Goal: Transaction & Acquisition: Subscribe to service/newsletter

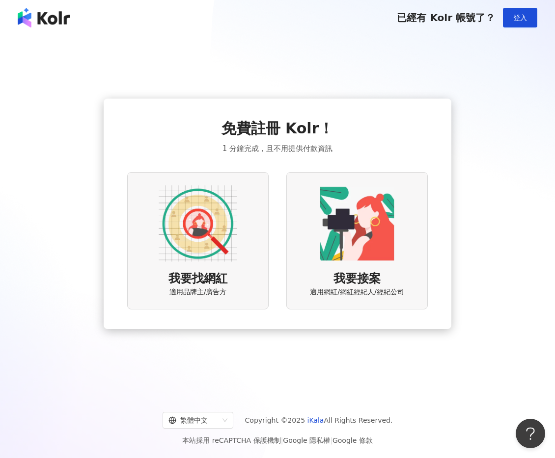
click at [195, 242] on img at bounding box center [198, 224] width 79 height 79
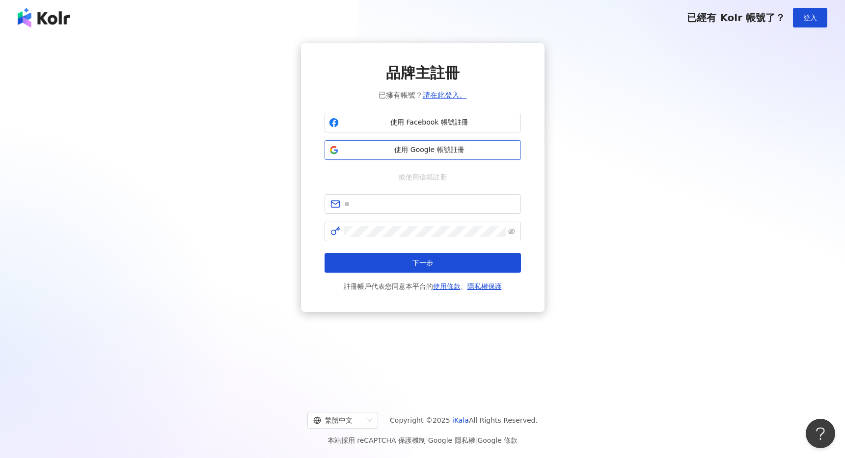
click at [406, 155] on span "使用 Google 帳號註冊" at bounding box center [430, 150] width 174 height 10
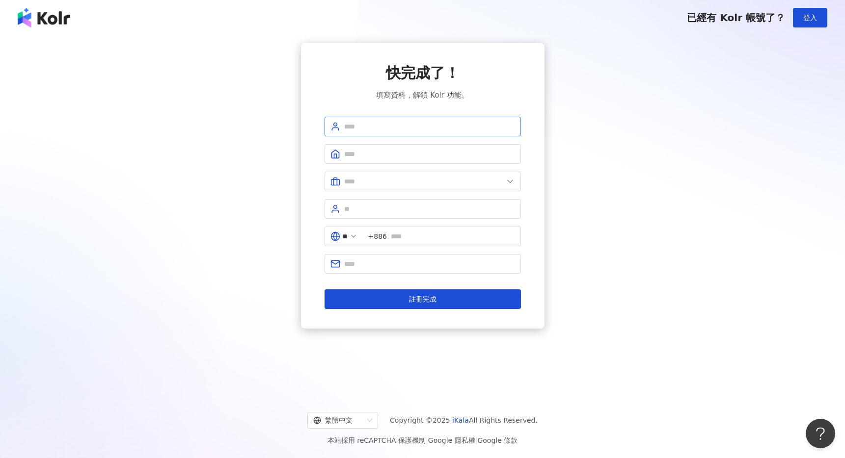
click at [381, 125] on input "text" at bounding box center [429, 126] width 171 height 11
type input "**********"
click at [376, 161] on span at bounding box center [422, 154] width 196 height 20
click at [377, 157] on input "text" at bounding box center [429, 154] width 171 height 11
type input "**********"
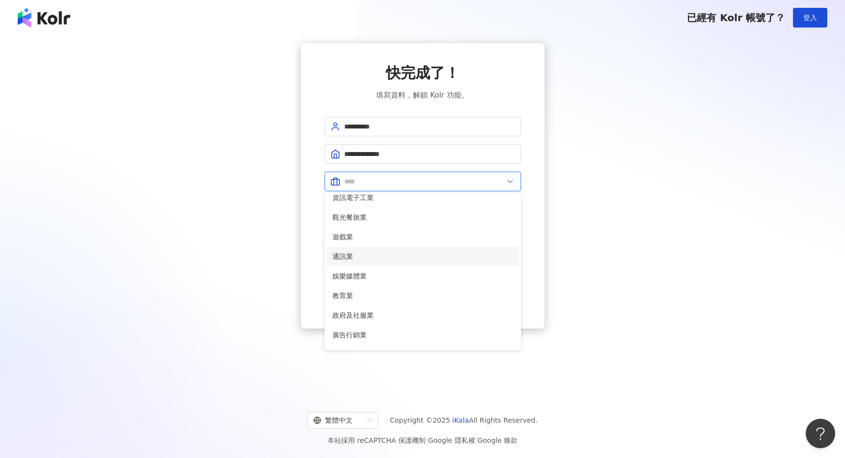
scroll to position [128, 0]
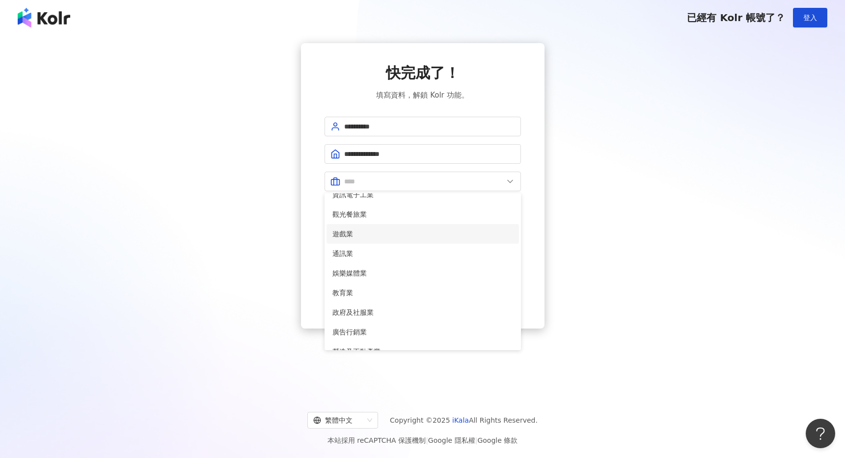
click at [364, 234] on span "遊戲業" at bounding box center [422, 234] width 181 height 11
type input "***"
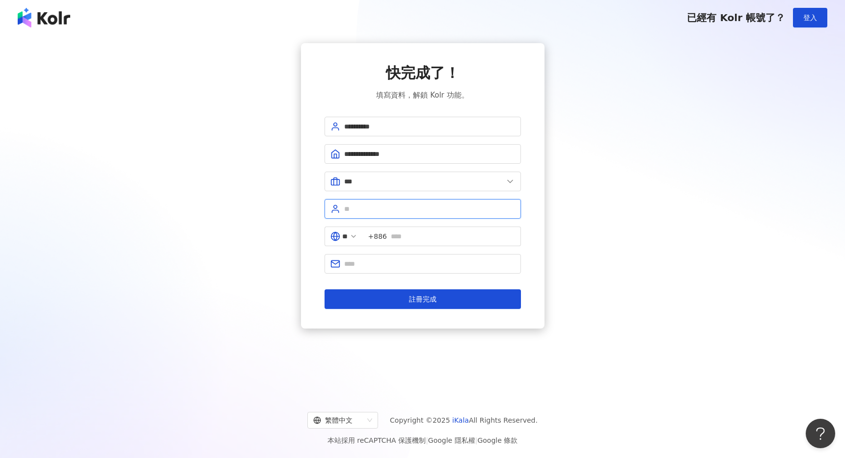
click at [401, 211] on input "text" at bounding box center [429, 209] width 171 height 11
type input "***"
click at [429, 239] on input "text" at bounding box center [453, 236] width 124 height 11
click at [395, 267] on input "text" at bounding box center [429, 264] width 171 height 11
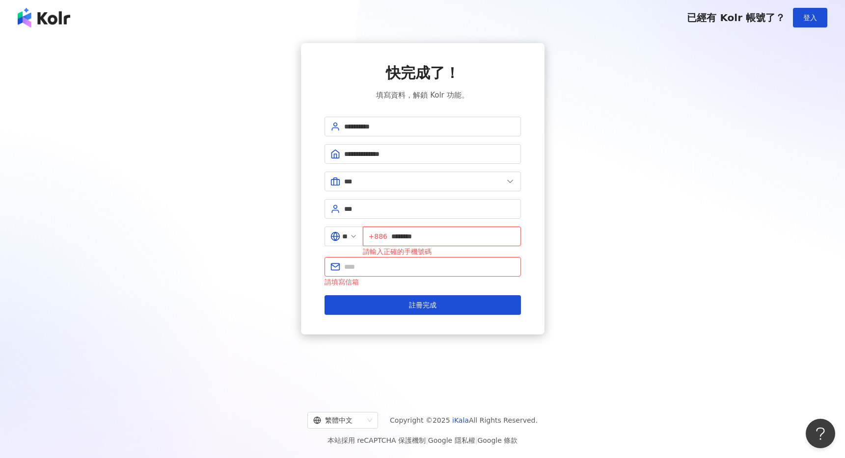
click at [403, 238] on input "********" at bounding box center [453, 236] width 124 height 11
click at [394, 236] on span "+886 ********" at bounding box center [442, 237] width 158 height 20
click at [396, 268] on input "text" at bounding box center [429, 267] width 171 height 11
click at [410, 236] on input "*********" at bounding box center [453, 236] width 124 height 11
type input "**********"
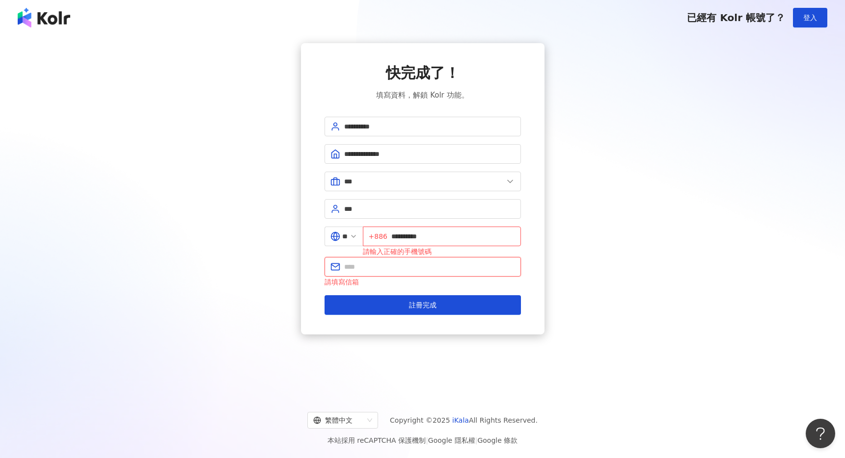
click at [446, 263] on input "text" at bounding box center [429, 267] width 171 height 11
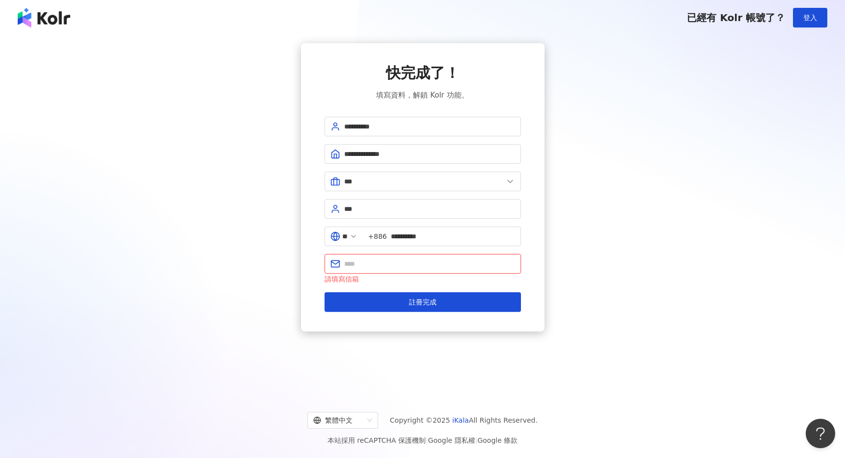
type input "**********"
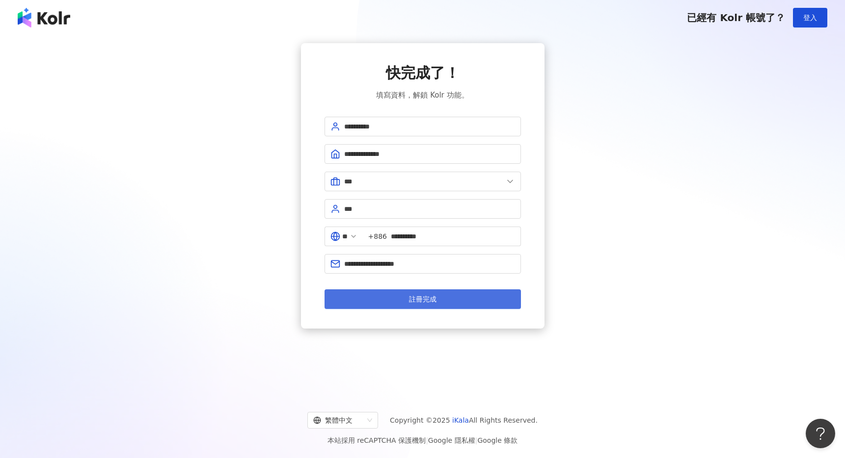
click at [412, 302] on span "註冊完成" at bounding box center [422, 299] width 27 height 8
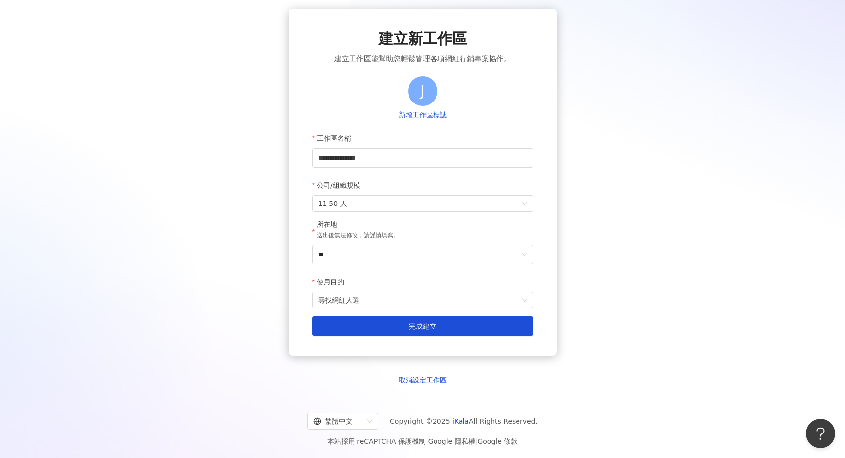
scroll to position [34, 0]
click at [421, 256] on input "**" at bounding box center [418, 255] width 201 height 19
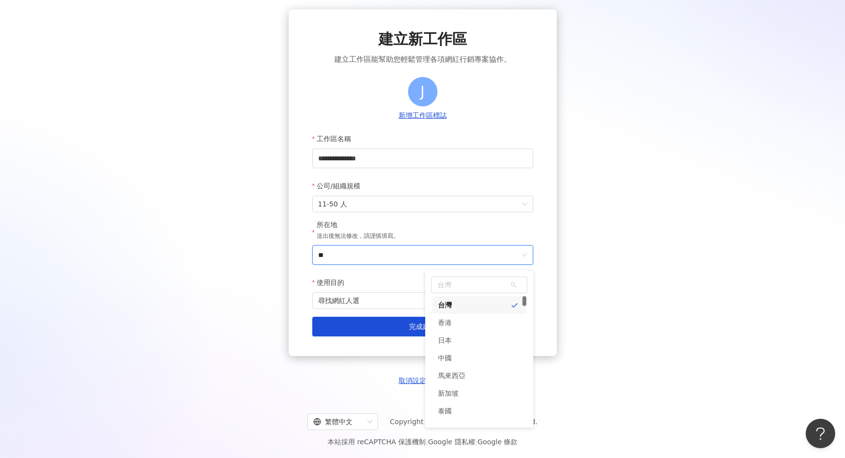
click at [421, 256] on input "**" at bounding box center [418, 255] width 201 height 19
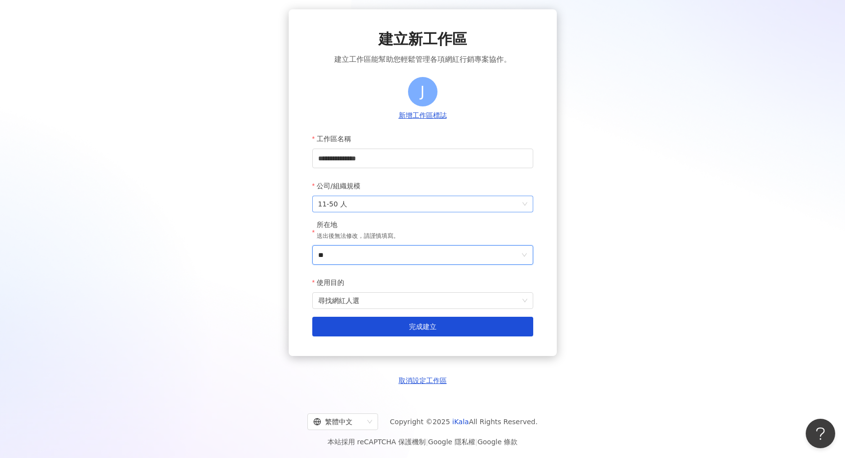
click at [394, 205] on span "11-50 人" at bounding box center [422, 204] width 209 height 16
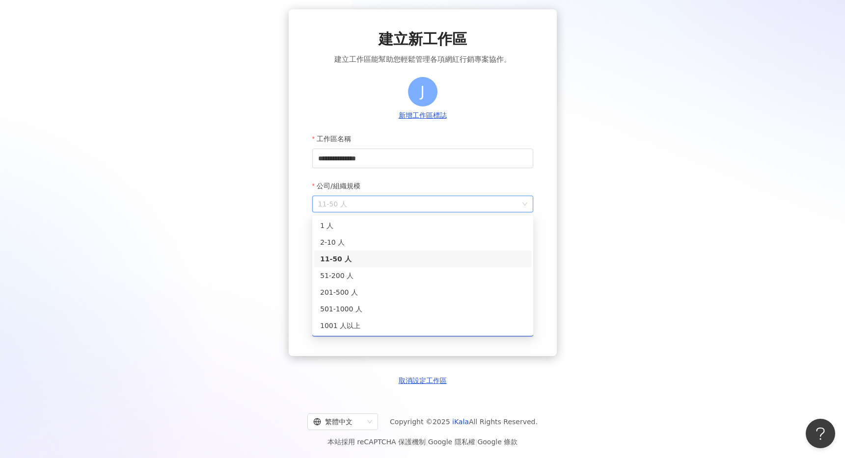
click at [394, 205] on span "11-50 人" at bounding box center [422, 204] width 209 height 16
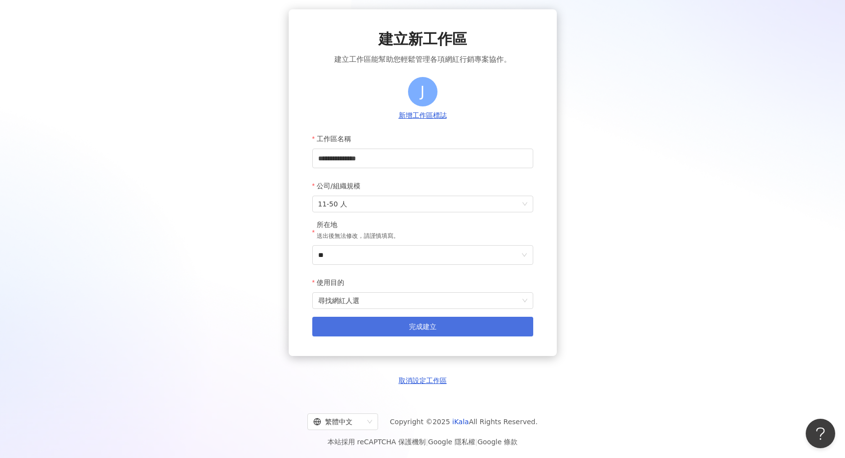
click at [428, 334] on button "完成建立" at bounding box center [422, 327] width 221 height 20
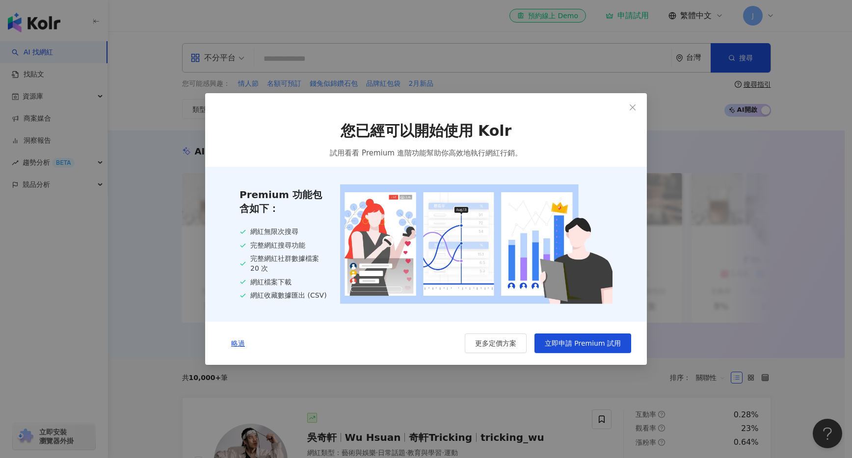
drag, startPoint x: 499, startPoint y: 349, endPoint x: 420, endPoint y: 200, distance: 168.9
click at [401, 203] on div "您已經可以開始使用 Kolr 試用看看 Premium 進階功能幫助你高效地執行網紅行銷。 Premium 功能包含如下： 網紅無限次搜尋 完整網紅搜尋功能 …" at bounding box center [426, 239] width 442 height 252
click at [554, 105] on icon "close" at bounding box center [633, 107] width 6 height 6
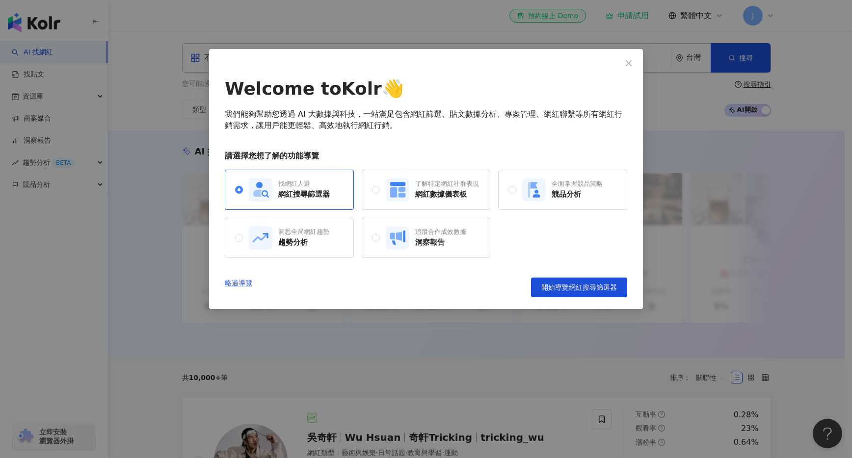
drag, startPoint x: 556, startPoint y: 286, endPoint x: 410, endPoint y: 282, distance: 145.8
click at [410, 282] on div "略過導覽 開始導覽網紅搜尋篩選器" at bounding box center [426, 288] width 403 height 20
click at [554, 294] on button "開始導覽網紅搜尋篩選器" at bounding box center [579, 288] width 96 height 20
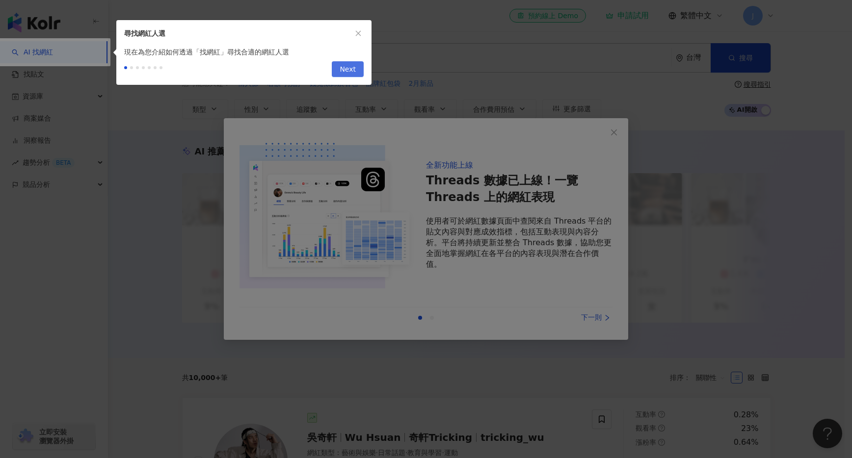
click at [347, 70] on span "Next" at bounding box center [348, 70] width 16 height 16
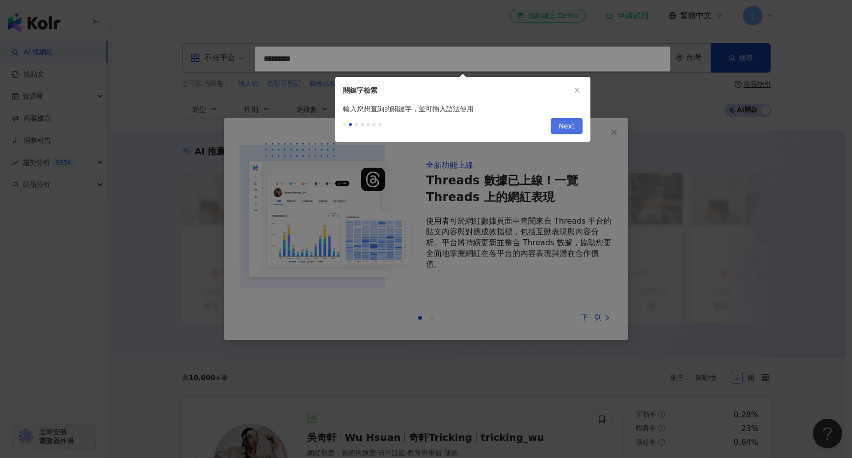
type input "*********"
click at [554, 128] on span "Next" at bounding box center [567, 127] width 16 height 16
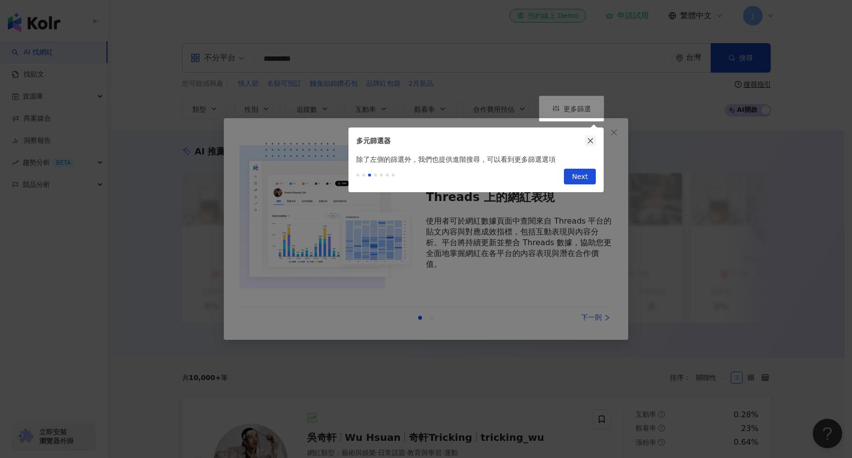
click at [554, 140] on button "button" at bounding box center [590, 140] width 11 height 11
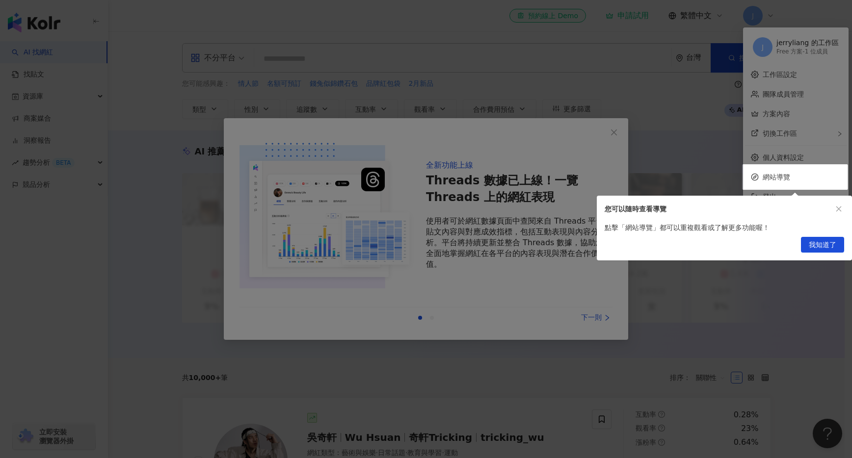
click at [554, 132] on div at bounding box center [426, 229] width 852 height 458
click at [554, 243] on span "我知道了" at bounding box center [822, 246] width 27 height 16
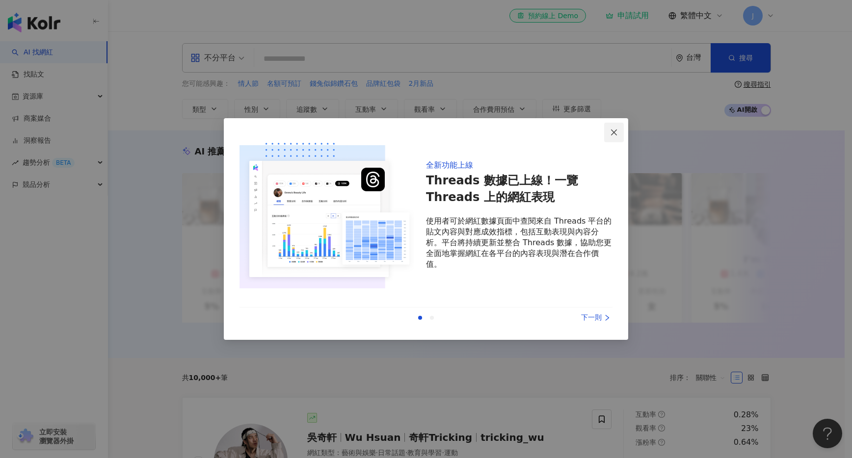
click at [554, 127] on button "Close" at bounding box center [614, 133] width 20 height 20
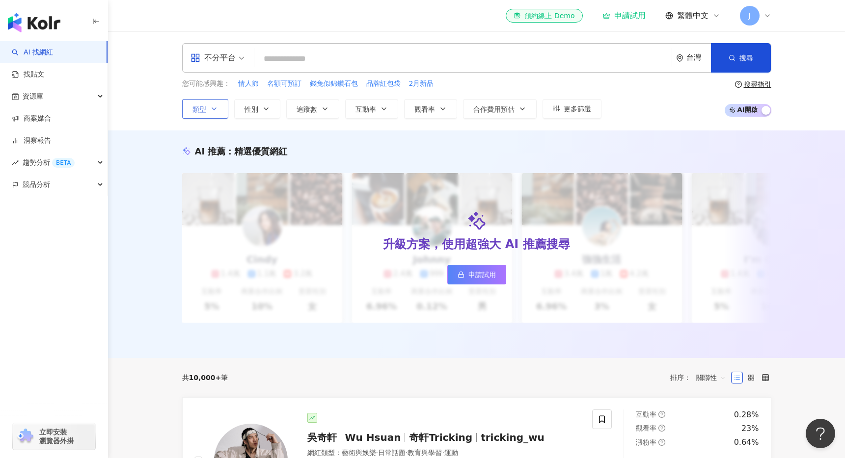
click at [215, 109] on icon "button" at bounding box center [214, 109] width 8 height 8
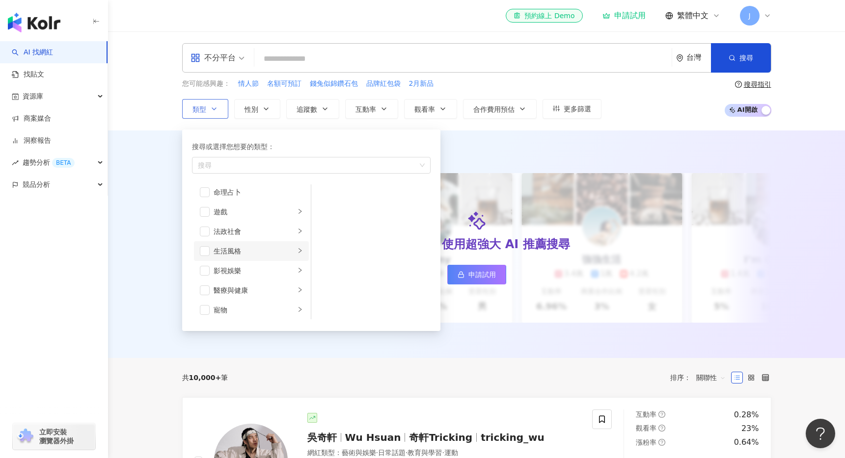
scroll to position [165, 0]
click at [203, 207] on span "button" at bounding box center [205, 208] width 10 height 10
click at [154, 107] on div "不分平台 台灣 搜尋 loading 搜尋名稱、敘述、貼文含有關鍵字 “ 團購 AND 優惠 ” 的網紅 您可能感興趣： 情人節 名額可預訂 錢兔似錦鑽石包 …" at bounding box center [476, 80] width 737 height 99
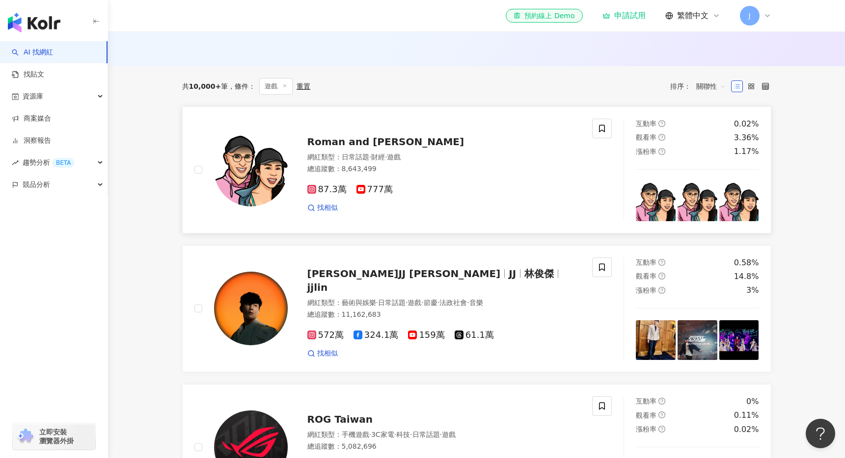
scroll to position [281, 0]
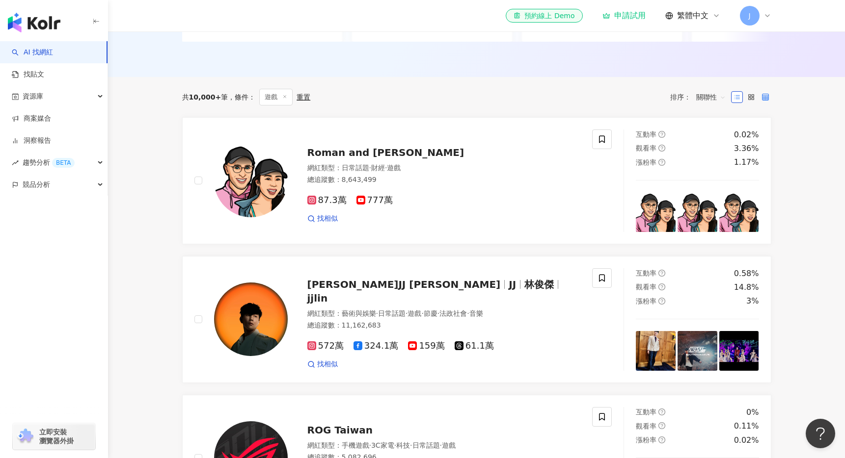
click at [554, 101] on icon at bounding box center [765, 97] width 7 height 7
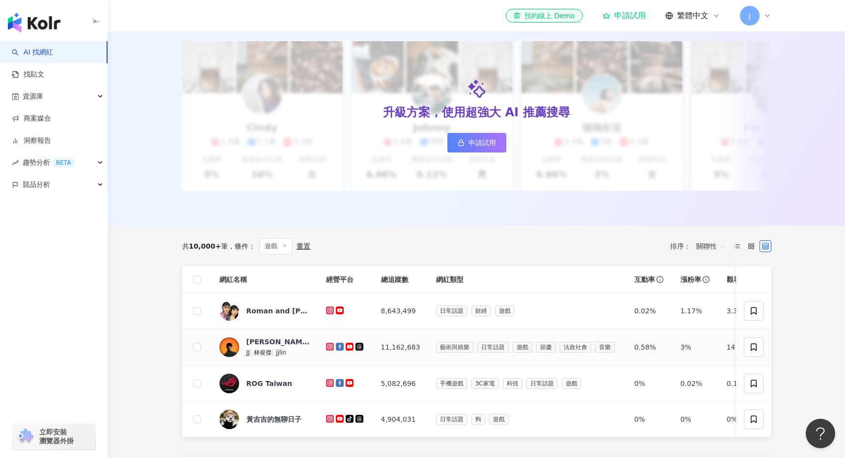
scroll to position [0, 0]
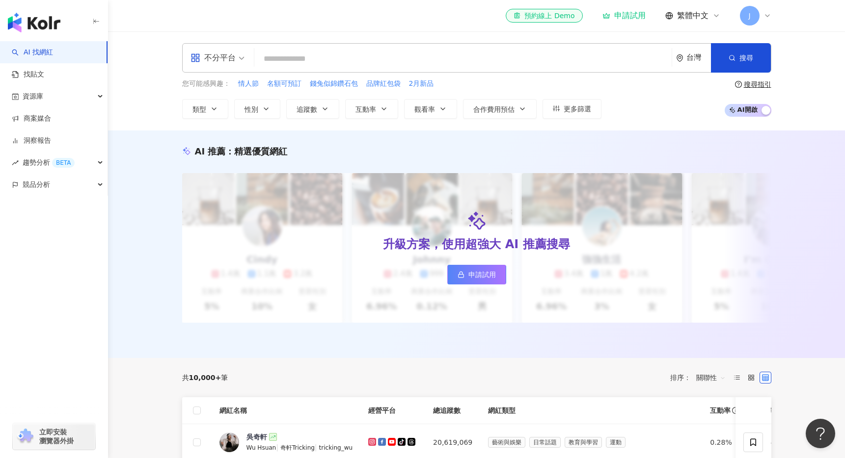
click at [768, 15] on icon at bounding box center [767, 16] width 4 height 2
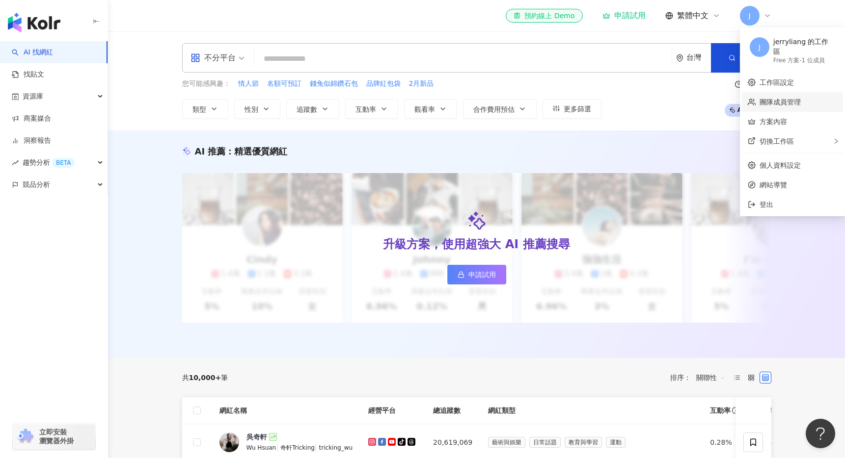
click at [775, 98] on link "團隊成員管理" at bounding box center [779, 102] width 41 height 8
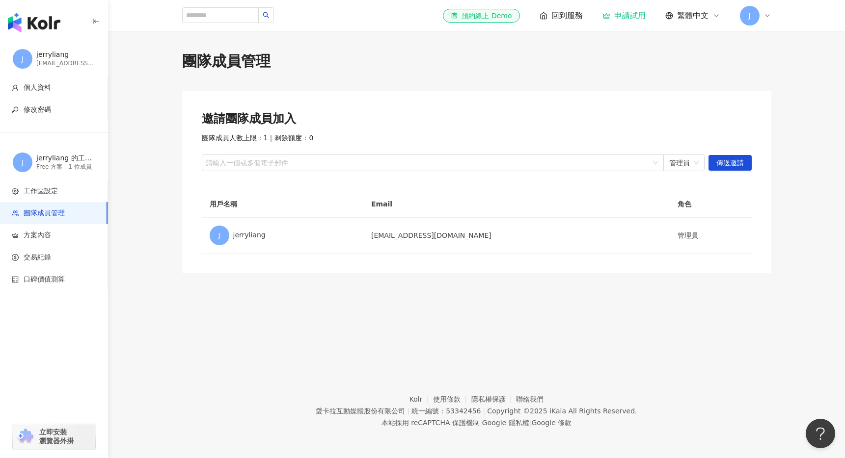
click at [768, 16] on icon at bounding box center [767, 16] width 8 height 8
click at [774, 79] on link "工作區設定" at bounding box center [776, 83] width 34 height 8
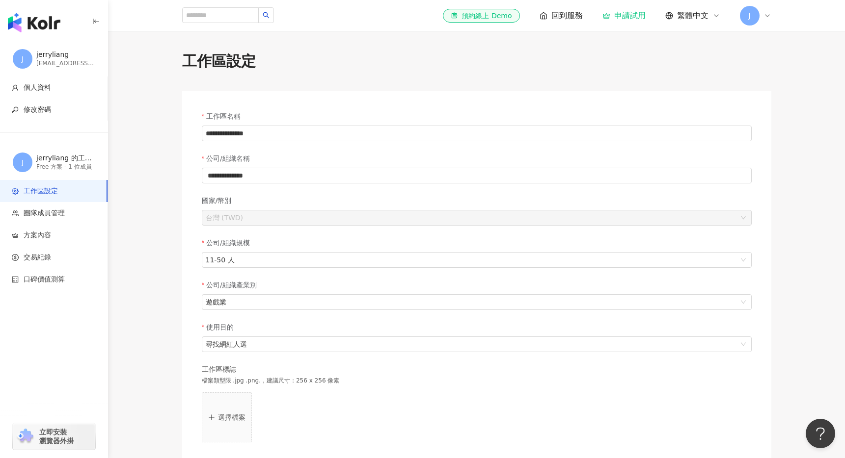
click at [767, 16] on icon at bounding box center [767, 16] width 4 height 2
click at [792, 137] on span "切換工作區" at bounding box center [776, 141] width 34 height 8
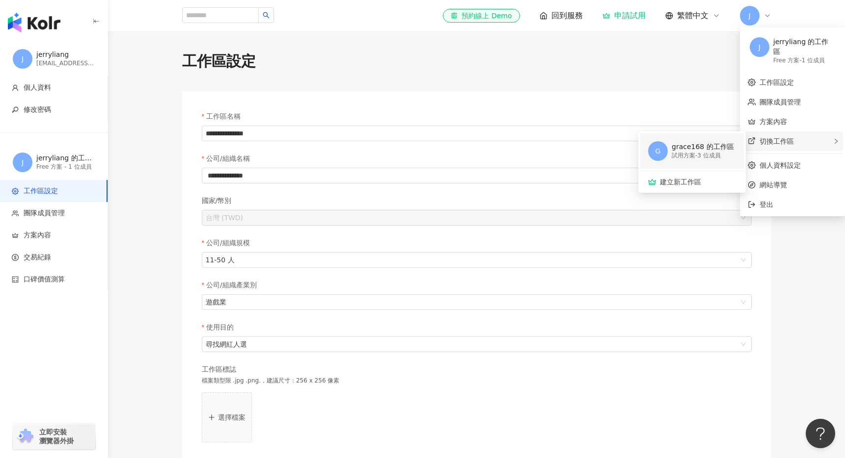
click at [698, 152] on div "試用方案 - 3 位成員" at bounding box center [702, 156] width 62 height 8
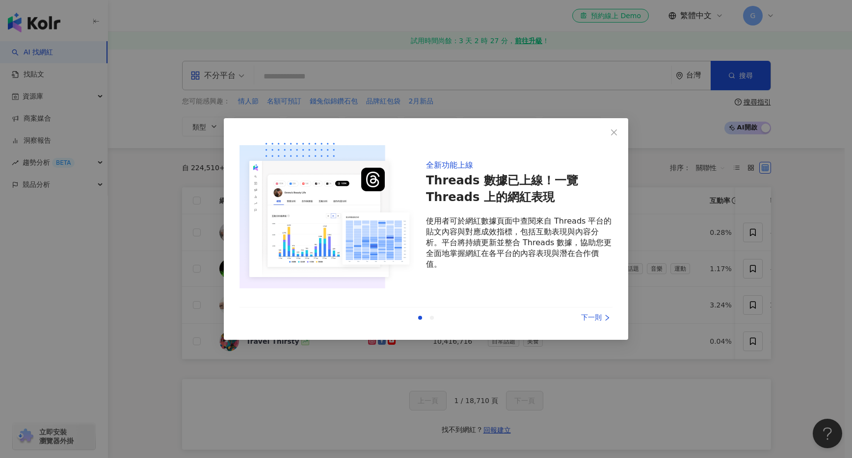
click at [596, 321] on div "下一則" at bounding box center [576, 318] width 74 height 11
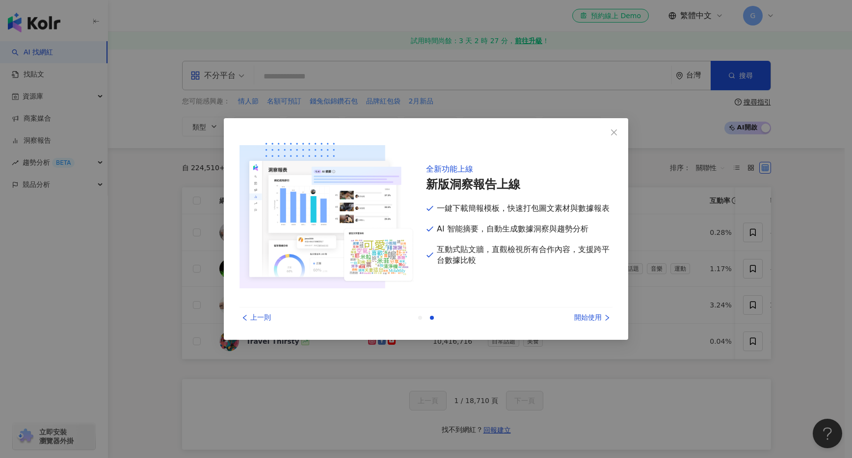
click at [596, 321] on div "開始使用" at bounding box center [576, 318] width 74 height 11
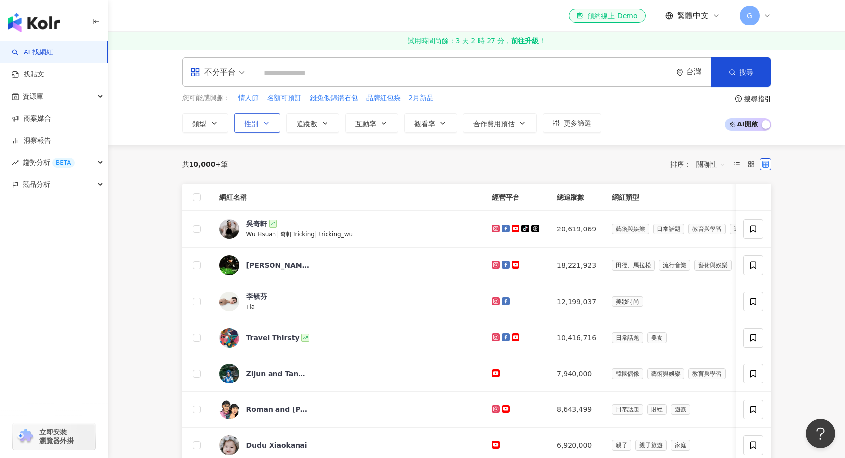
scroll to position [2, 0]
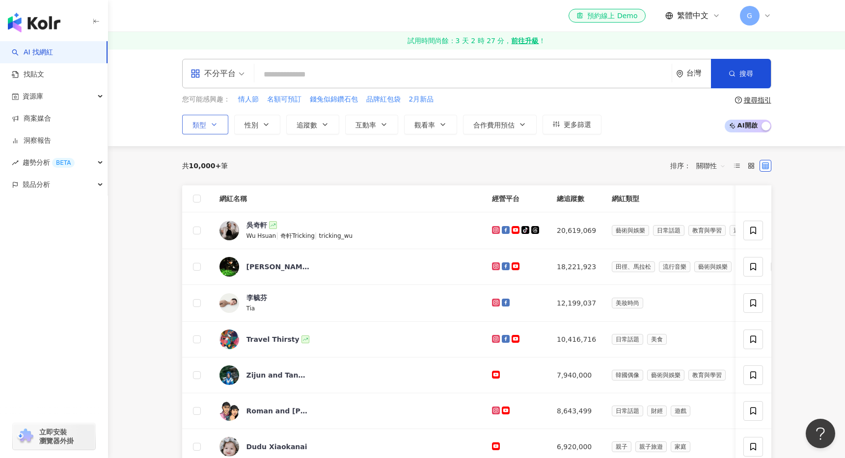
click at [215, 128] on button "類型" at bounding box center [205, 125] width 46 height 20
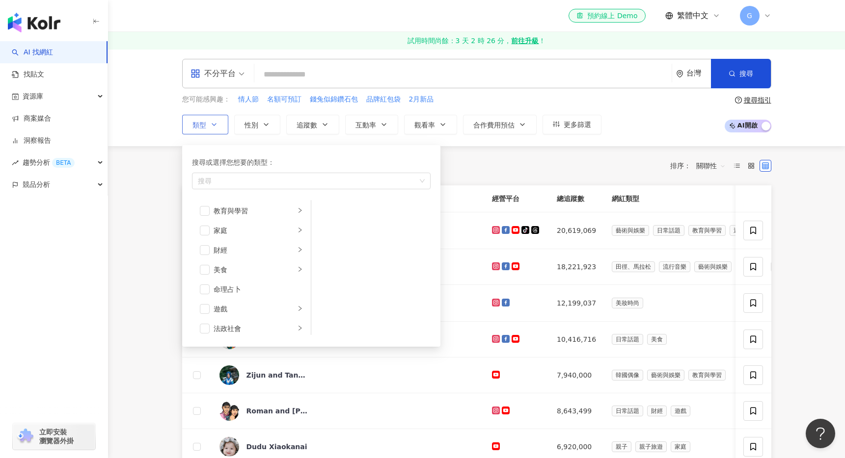
scroll to position [185, 0]
click at [297, 206] on icon "right" at bounding box center [300, 204] width 6 height 6
click at [207, 210] on span "button" at bounding box center [205, 210] width 10 height 10
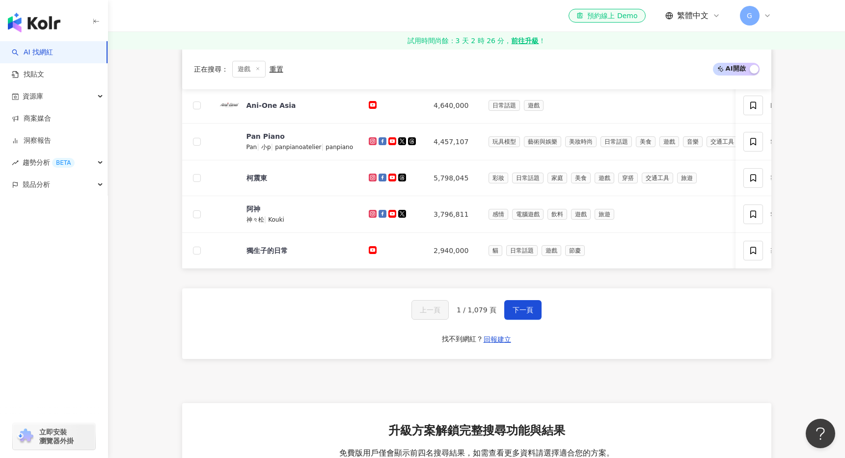
scroll to position [101, 0]
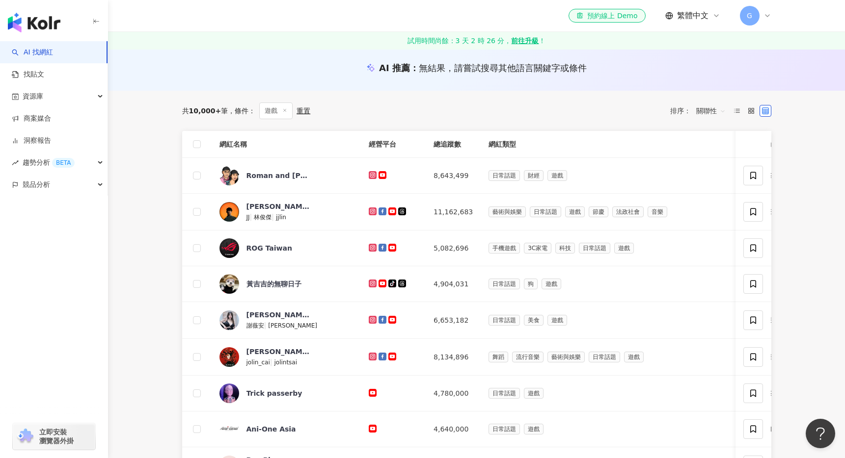
click at [772, 14] on div "el-icon-cs 預約線上 Demo 繁體中文 G" at bounding box center [476, 15] width 628 height 31
click at [769, 15] on icon at bounding box center [767, 16] width 8 height 8
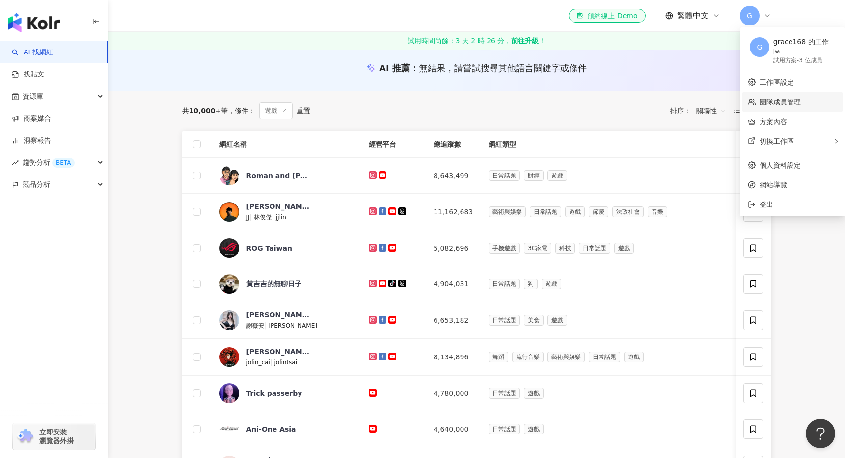
click at [792, 98] on link "團隊成員管理" at bounding box center [779, 102] width 41 height 8
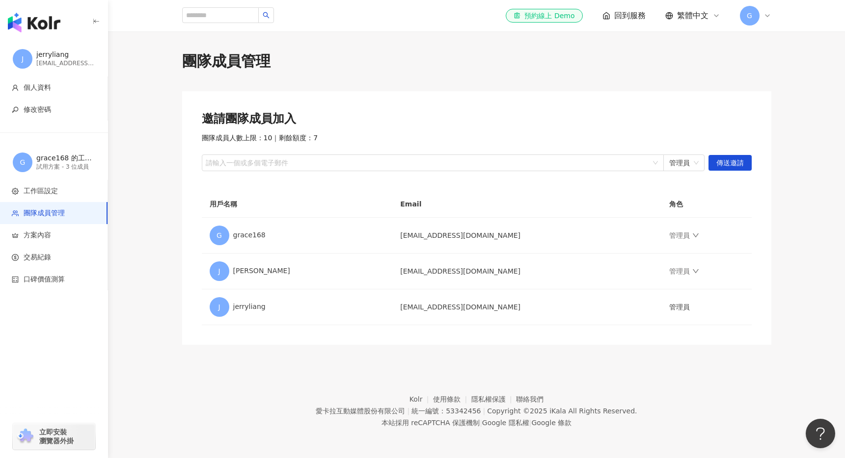
click at [634, 18] on span "回到服務" at bounding box center [629, 15] width 31 height 11
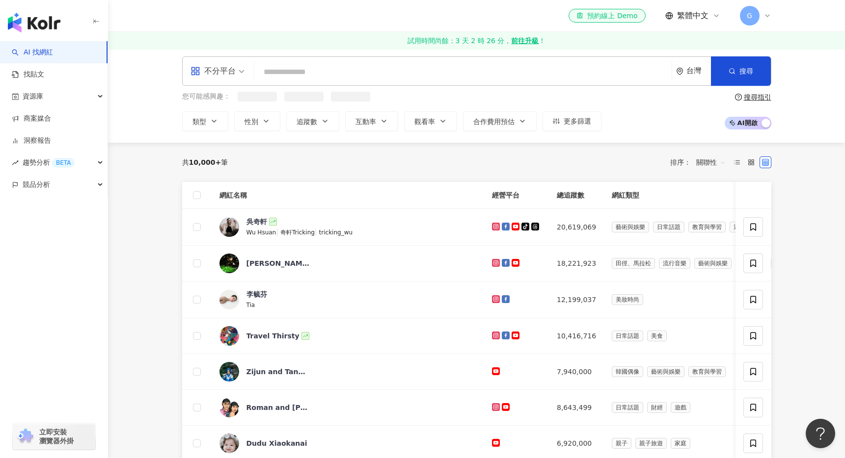
scroll to position [16, 0]
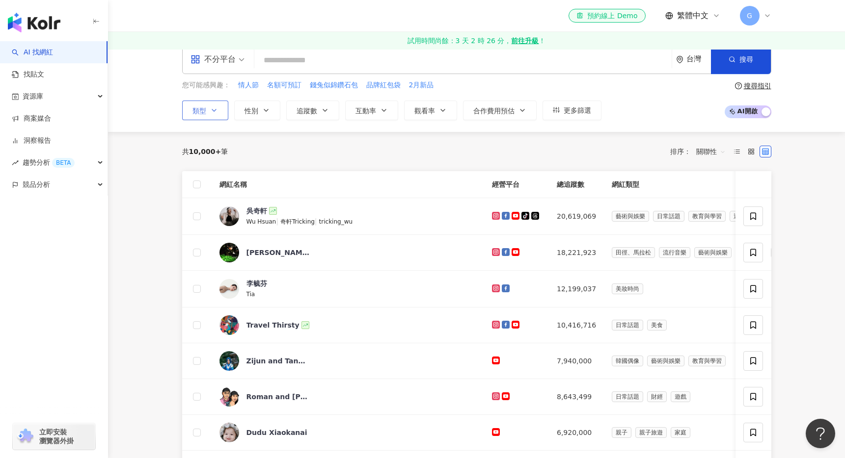
click at [206, 109] on span "類型" at bounding box center [199, 111] width 14 height 8
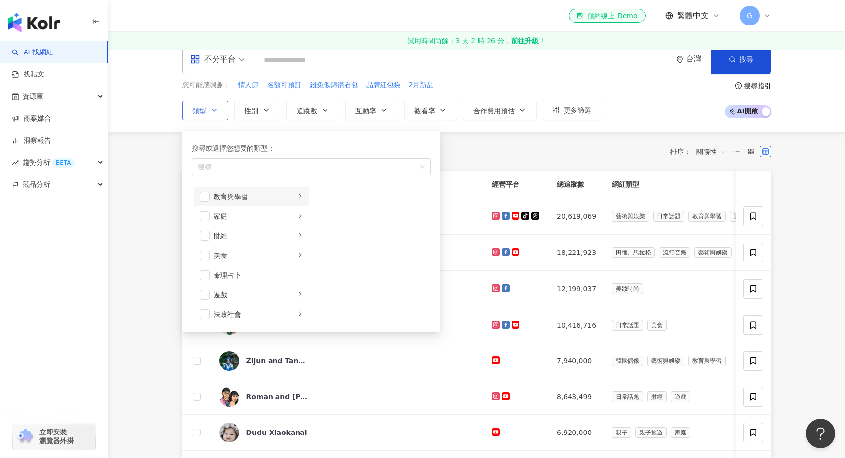
scroll to position [89, 0]
click at [205, 287] on span "button" at bounding box center [205, 286] width 10 height 10
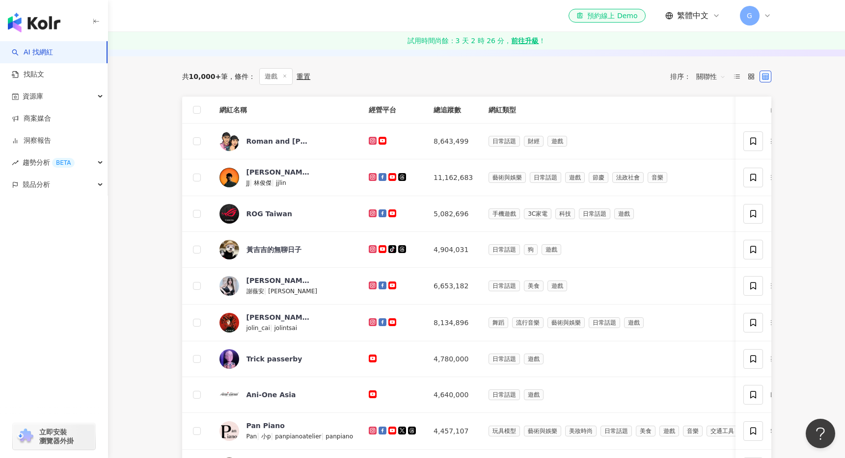
scroll to position [130, 0]
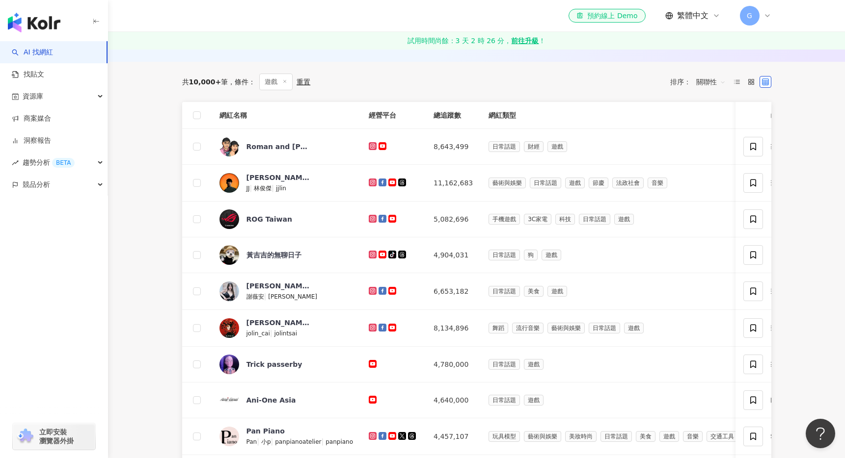
click at [449, 117] on th "總追蹤數" at bounding box center [453, 115] width 55 height 27
click at [711, 80] on span "關聯性" at bounding box center [710, 82] width 29 height 16
click at [714, 116] on div "追蹤數" at bounding box center [710, 118] width 25 height 11
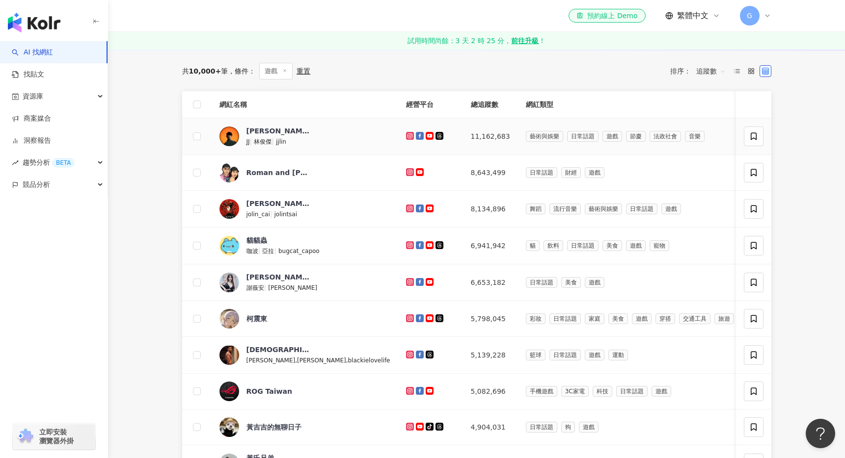
scroll to position [5, 0]
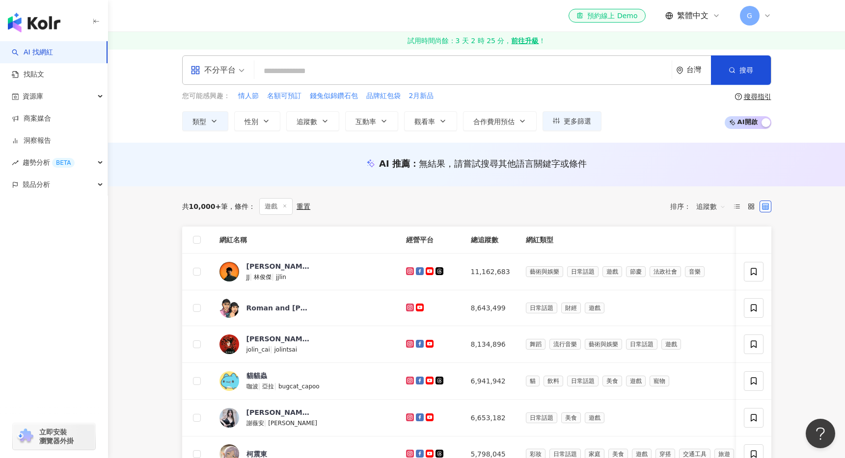
click at [714, 209] on span "追蹤數" at bounding box center [710, 207] width 29 height 16
click at [717, 229] on div "關聯性" at bounding box center [710, 226] width 25 height 11
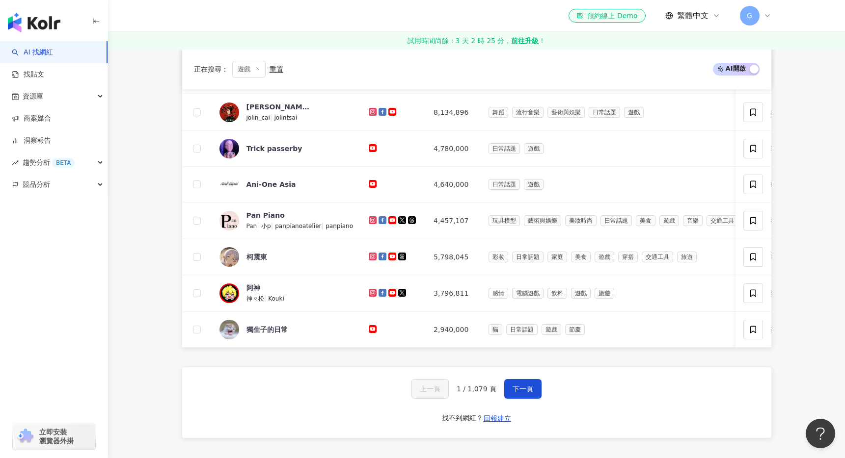
scroll to position [349, 0]
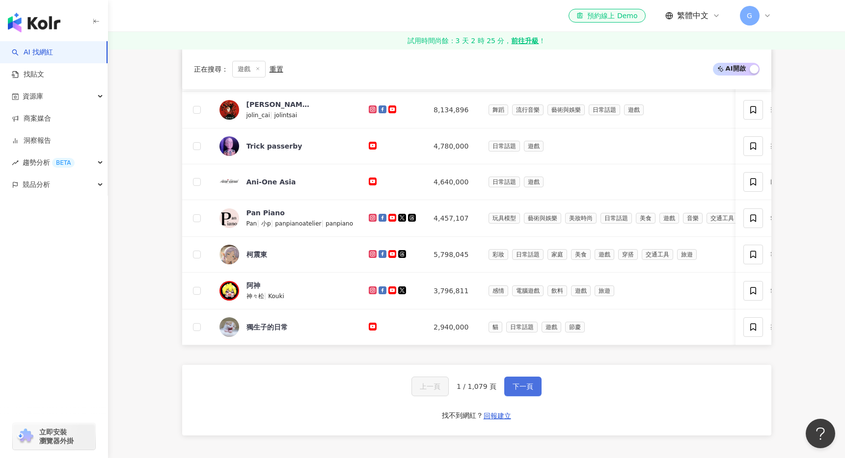
click at [522, 391] on span "下一頁" at bounding box center [522, 387] width 21 height 8
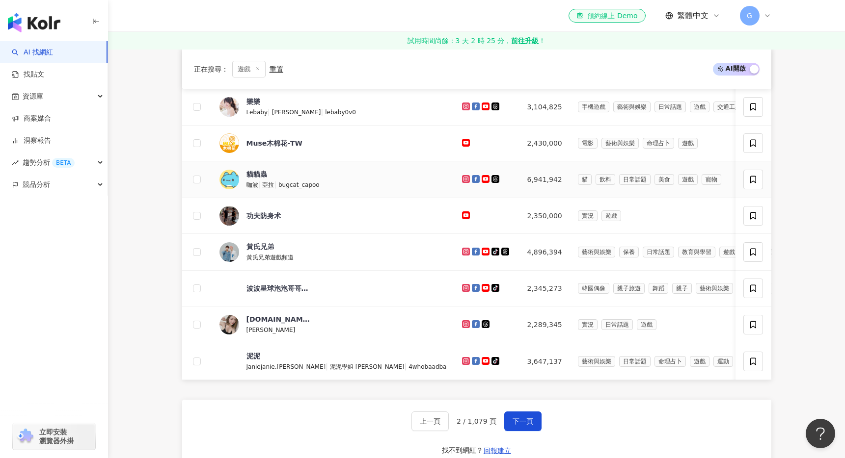
scroll to position [366, 0]
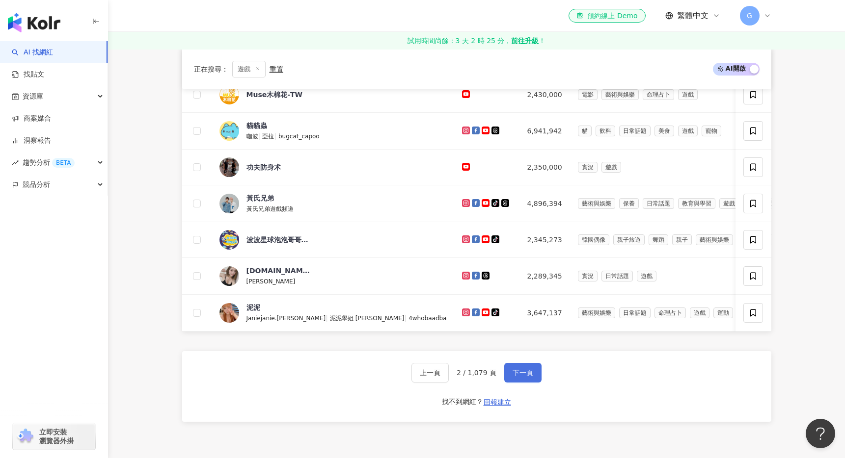
click at [523, 377] on span "下一頁" at bounding box center [522, 373] width 21 height 8
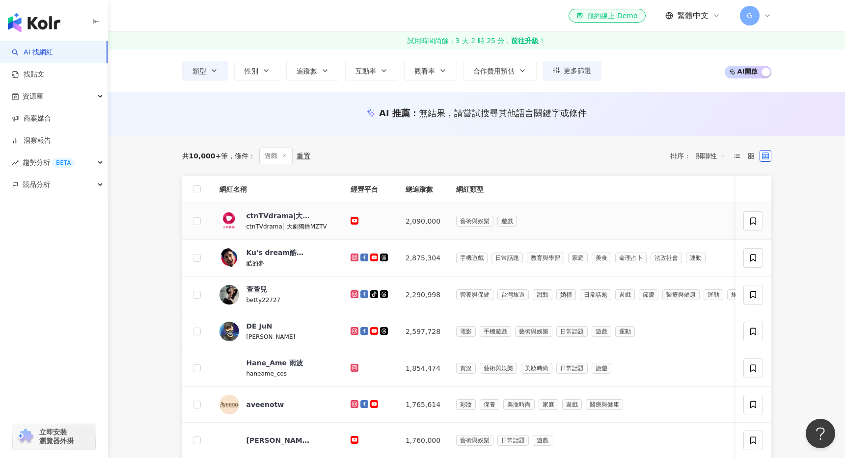
scroll to position [63, 0]
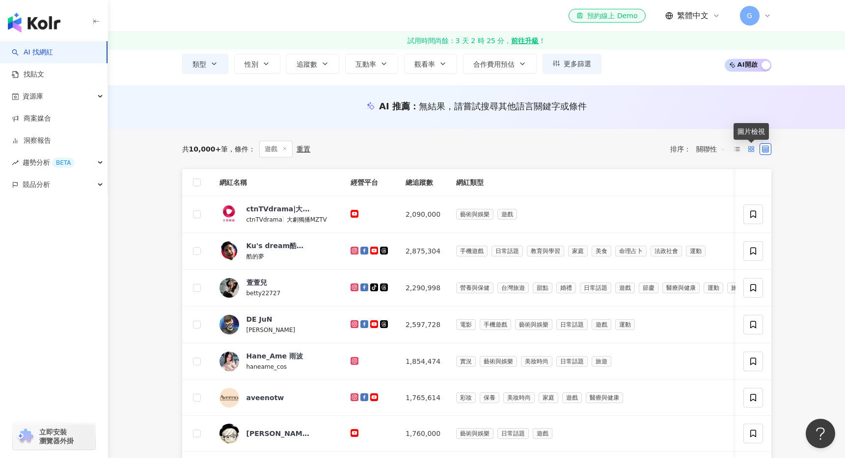
click at [752, 150] on rect at bounding box center [753, 151] width 2 height 2
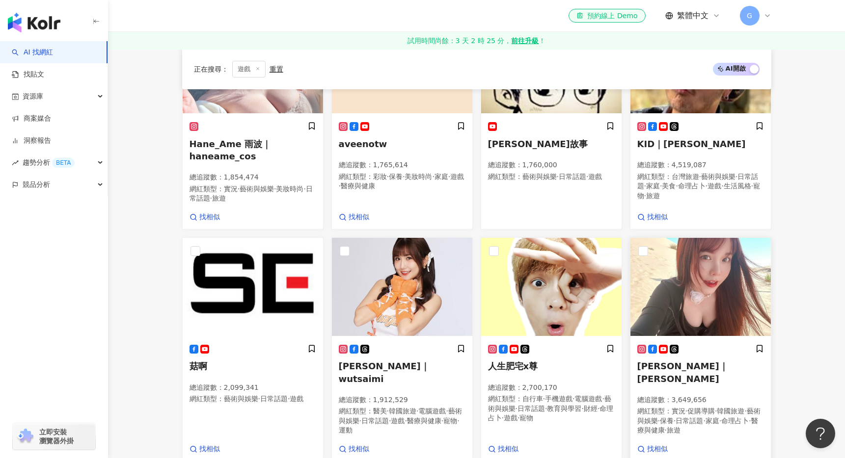
scroll to position [457, 0]
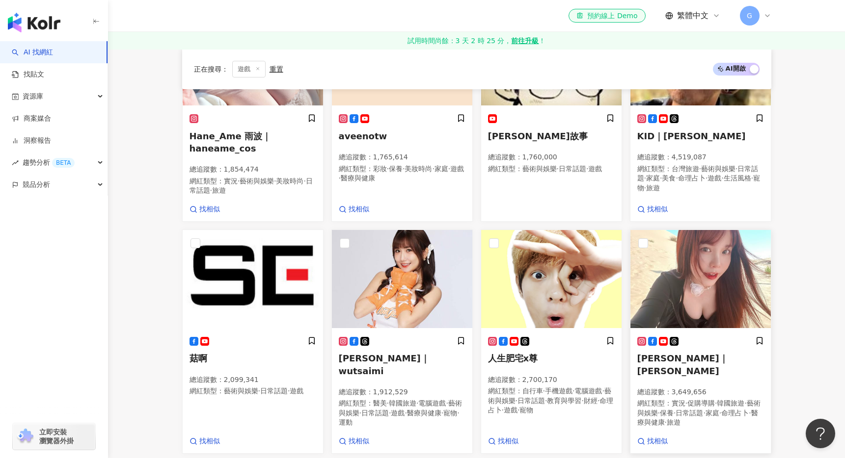
click at [710, 287] on img at bounding box center [700, 279] width 140 height 98
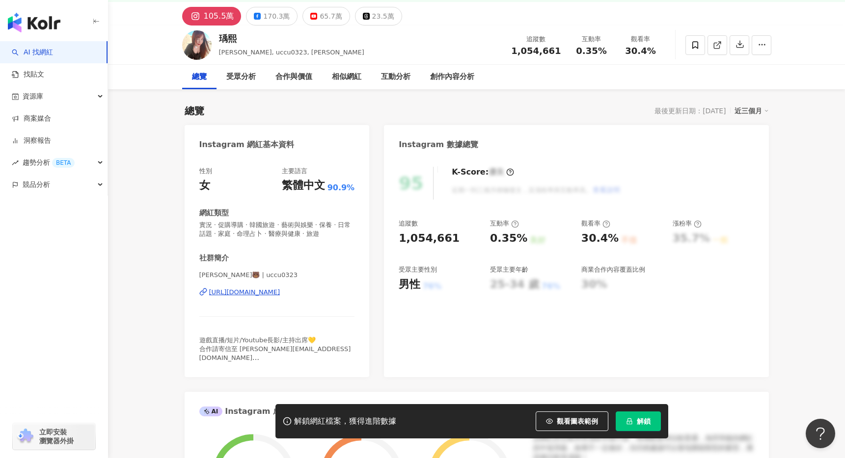
scroll to position [173, 0]
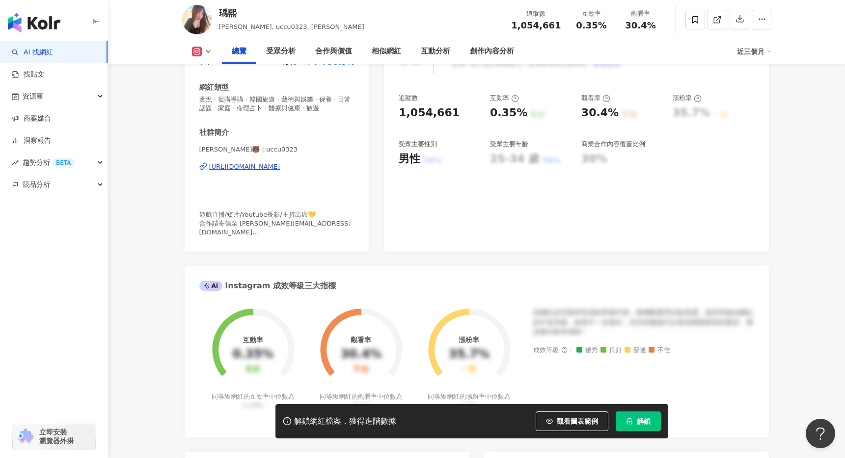
click at [208, 52] on polyline at bounding box center [208, 52] width 4 height 2
click at [210, 115] on button "YouTube" at bounding box center [217, 115] width 59 height 14
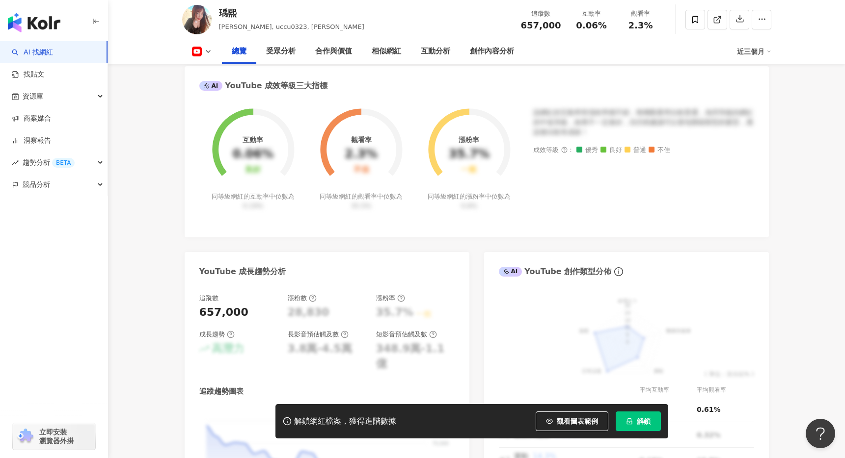
scroll to position [381, 0]
click at [209, 51] on polyline at bounding box center [208, 52] width 4 height 2
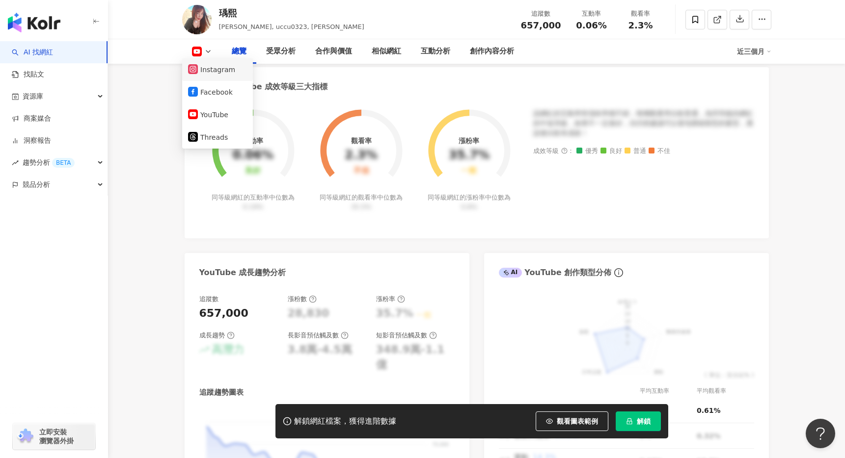
click at [213, 73] on button "Instagram" at bounding box center [217, 70] width 59 height 14
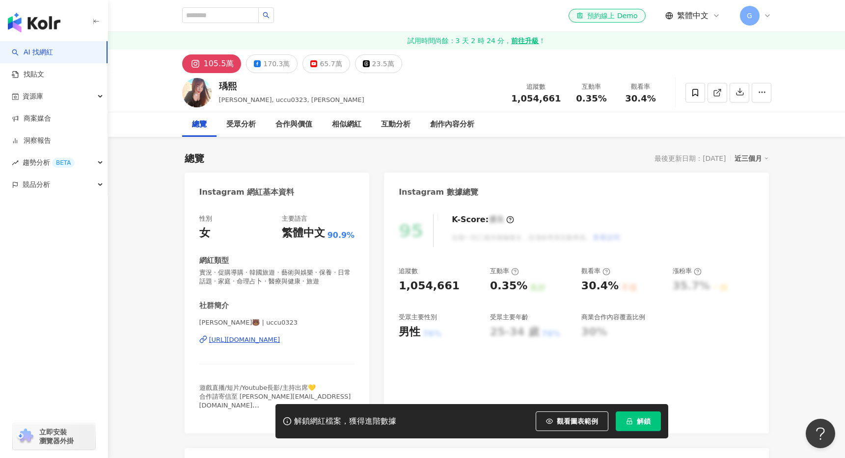
click at [53, 23] on img "button" at bounding box center [34, 23] width 53 height 20
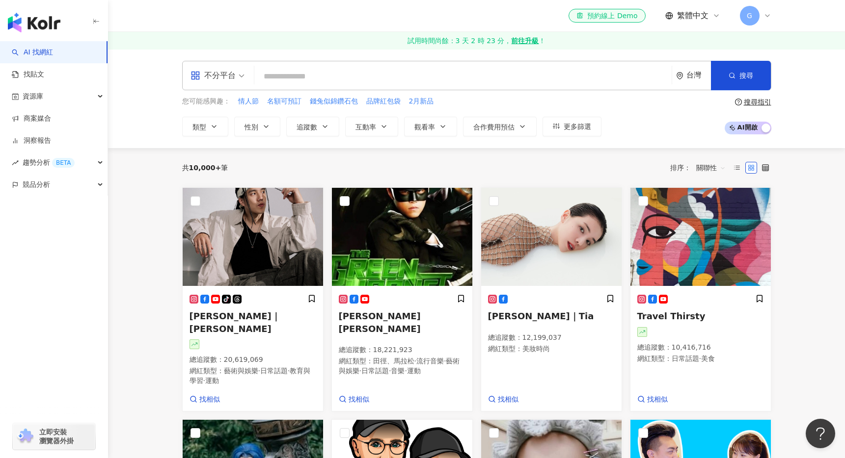
click at [770, 17] on icon at bounding box center [767, 16] width 8 height 8
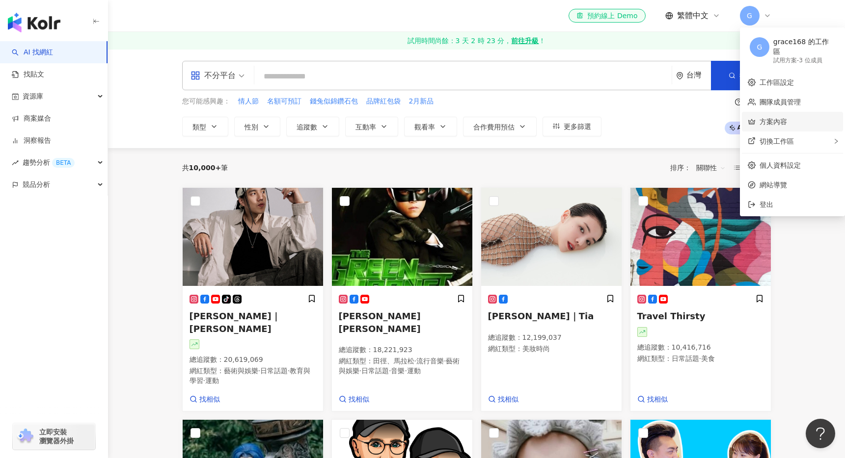
click at [783, 118] on link "方案內容" at bounding box center [772, 122] width 27 height 8
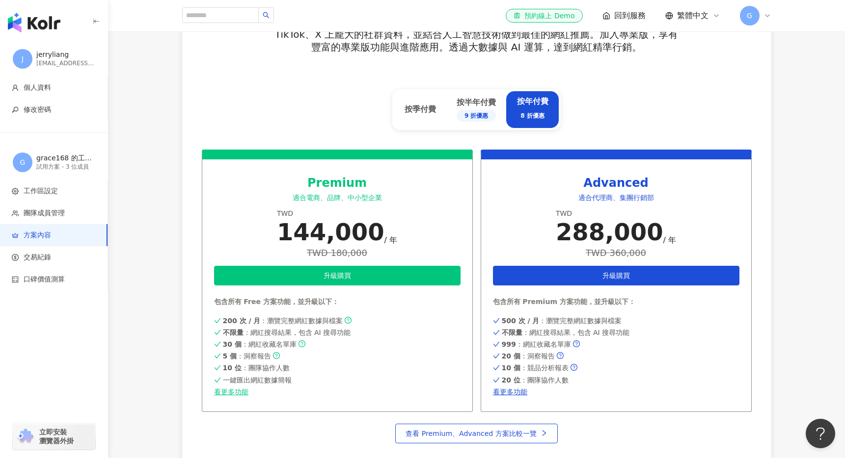
scroll to position [390, 0]
click at [239, 393] on link "看更多功能" at bounding box center [337, 393] width 246 height 8
